Goal: Navigation & Orientation: Find specific page/section

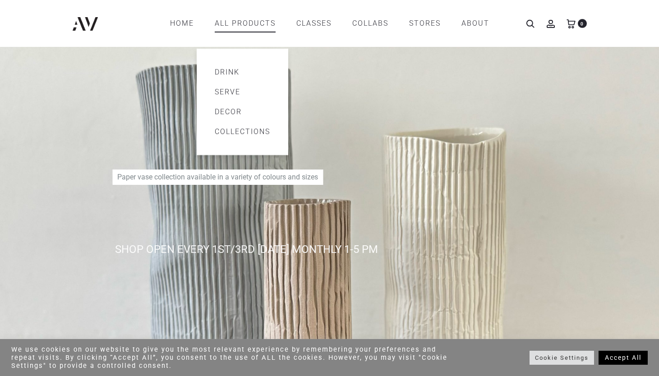
click at [240, 71] on link "Drink" at bounding box center [242, 72] width 55 height 11
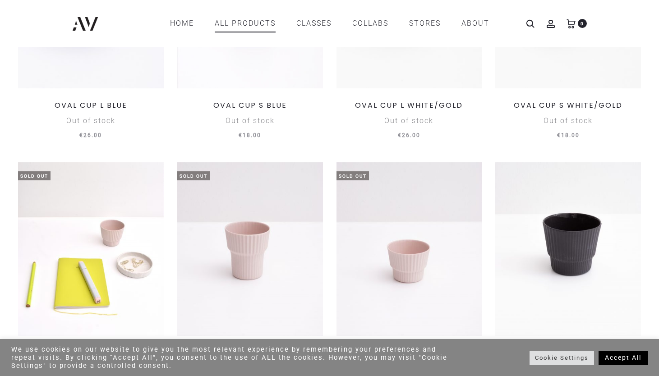
scroll to position [896, 0]
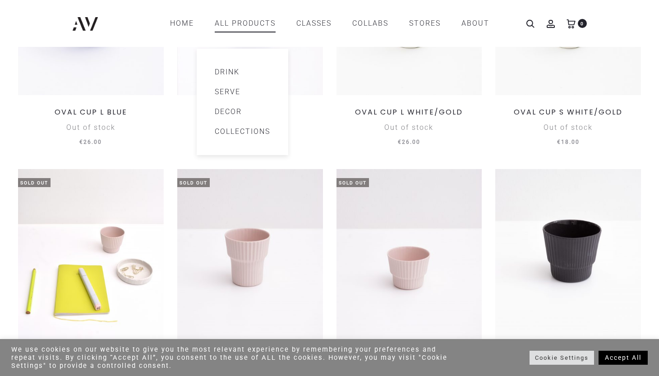
click at [257, 25] on link "All products" at bounding box center [245, 23] width 61 height 15
drag, startPoint x: 257, startPoint y: 25, endPoint x: 240, endPoint y: 88, distance: 65.8
click at [240, 31] on li "All products Drink Serve Decor Collections Drops One offs Origami Plissé Sphere…" at bounding box center [245, 23] width 61 height 15
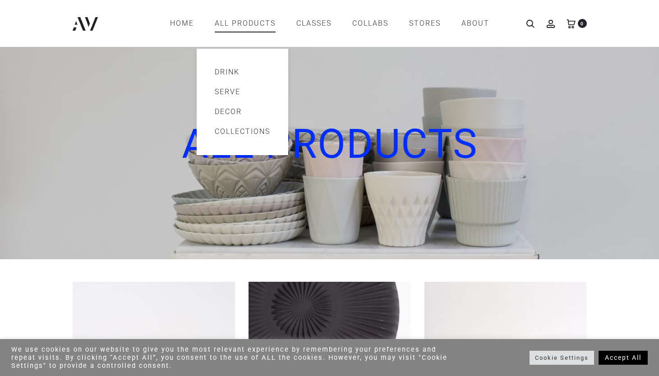
click at [254, 92] on link "Serve" at bounding box center [242, 92] width 55 height 11
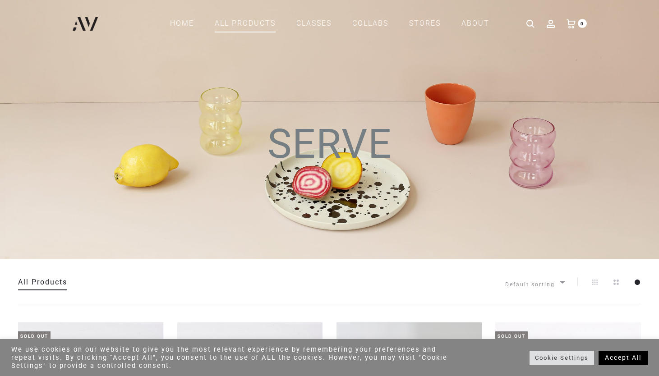
drag, startPoint x: 385, startPoint y: 186, endPoint x: 391, endPoint y: 186, distance: 6.3
click at [384, 186] on div "SERVE" at bounding box center [329, 129] width 659 height 259
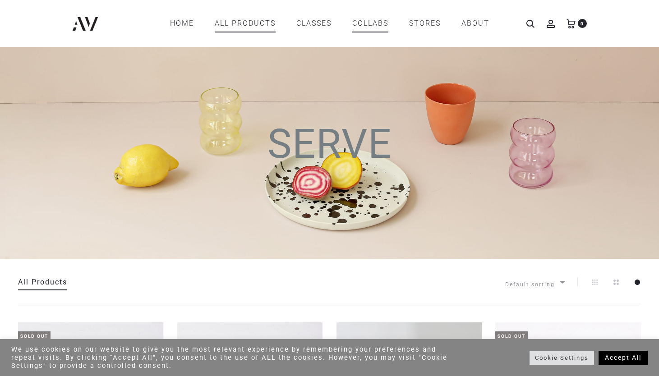
click at [371, 25] on link "COLLABS" at bounding box center [370, 23] width 36 height 15
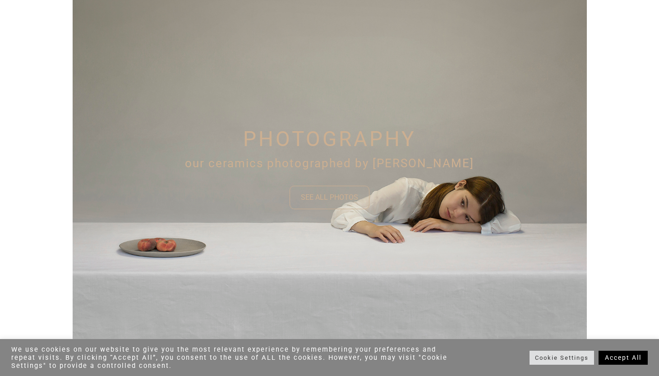
scroll to position [624, 0]
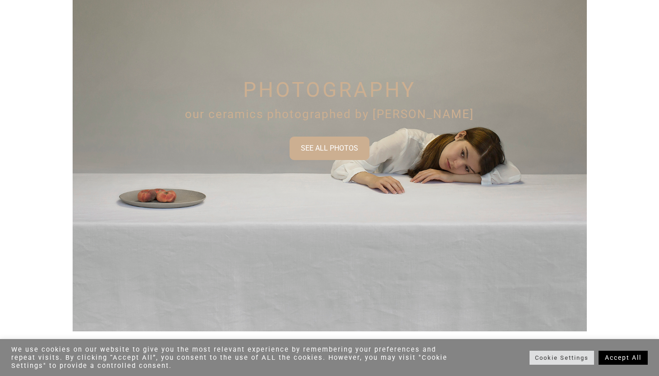
click at [324, 152] on div "SEE ALL PHOTOS" at bounding box center [329, 148] width 57 height 11
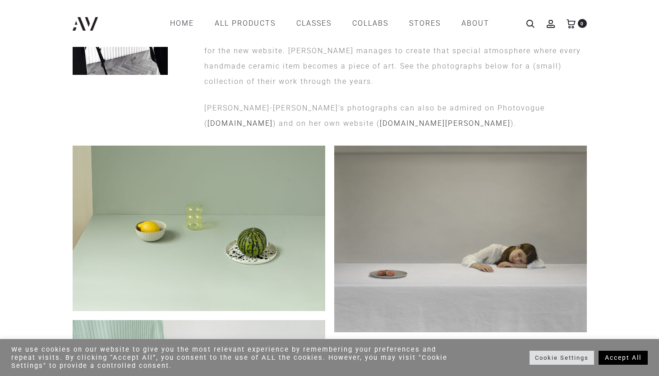
scroll to position [144, 0]
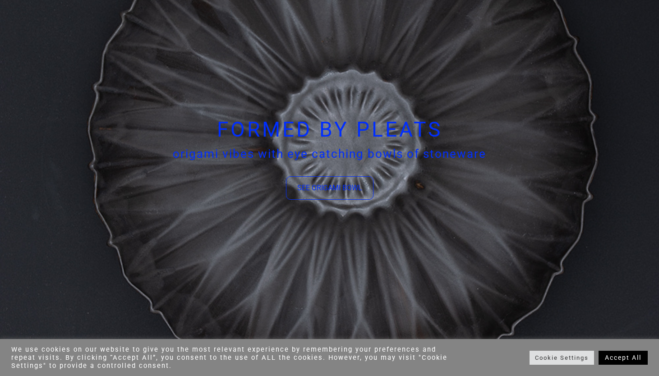
scroll to position [1992, 0]
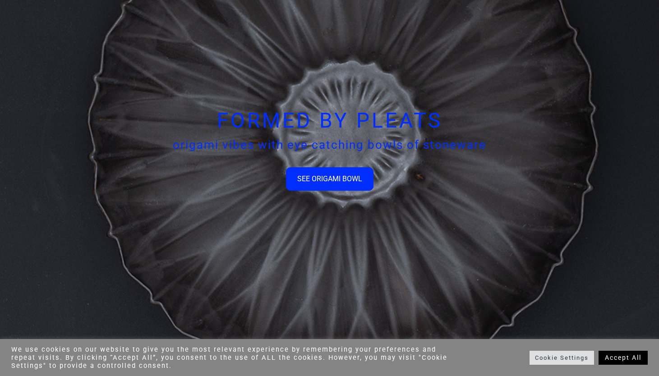
click at [337, 184] on div "SEE ORIGAMI BOWL" at bounding box center [329, 179] width 65 height 11
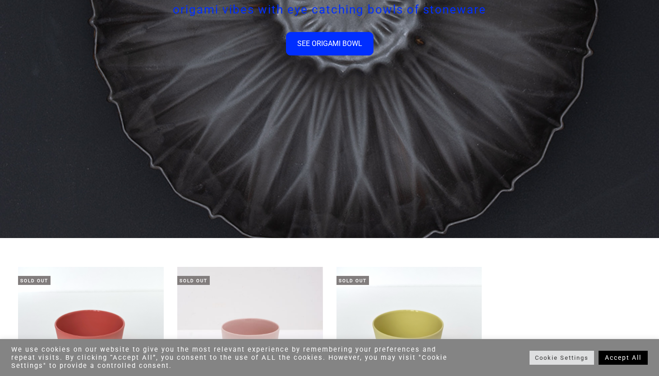
scroll to position [2158, 0]
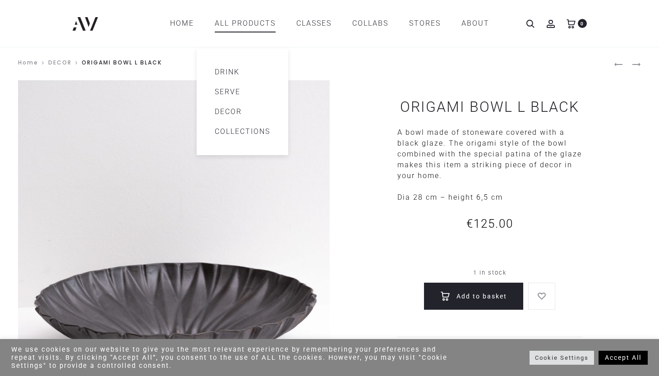
click at [228, 107] on link "Decor" at bounding box center [242, 111] width 55 height 11
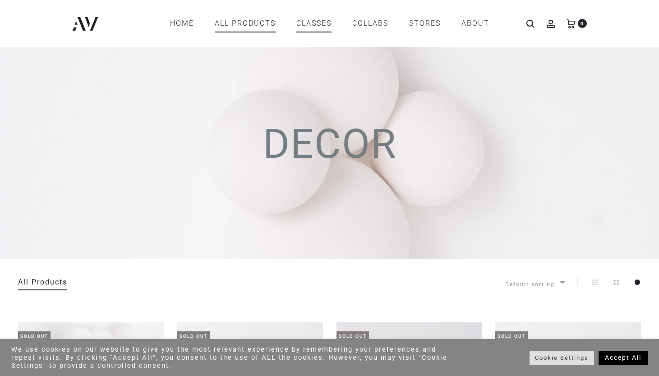
click at [321, 23] on link "CLASSES" at bounding box center [313, 23] width 35 height 15
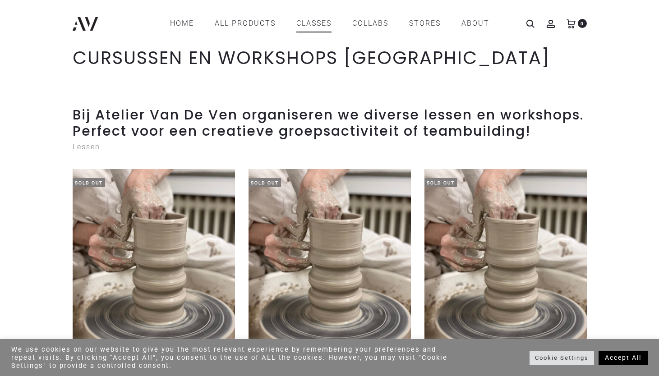
scroll to position [5, 0]
